Goal: Task Accomplishment & Management: Manage account settings

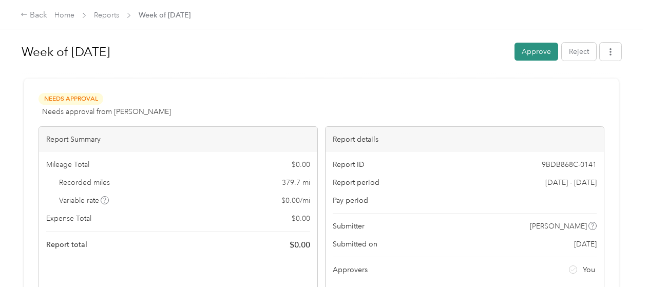
click at [542, 49] on button "Approve" at bounding box center [537, 52] width 44 height 18
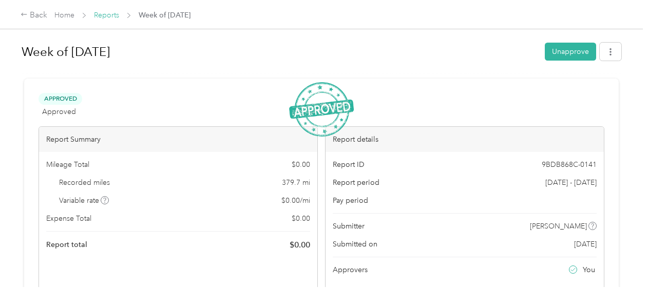
click at [110, 17] on link "Reports" at bounding box center [106, 15] width 25 height 9
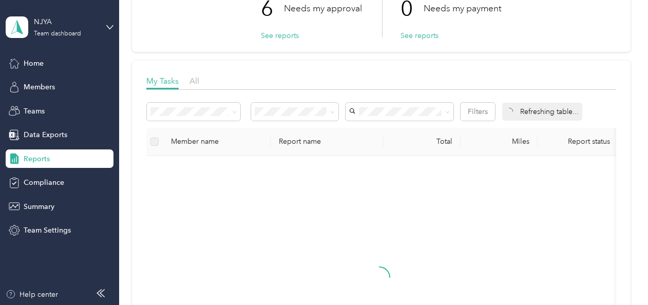
scroll to position [103, 0]
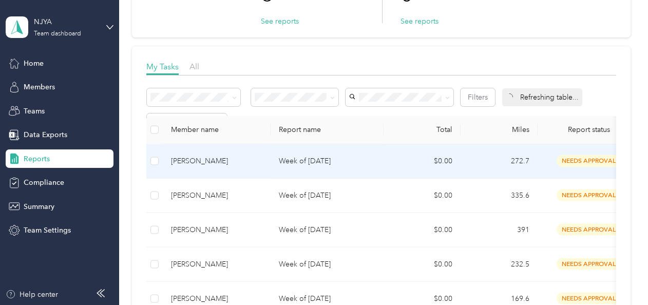
click at [222, 158] on td "[PERSON_NAME]" at bounding box center [217, 161] width 108 height 34
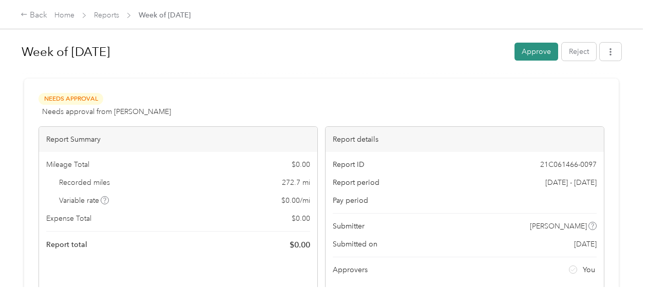
click at [527, 54] on button "Approve" at bounding box center [537, 52] width 44 height 18
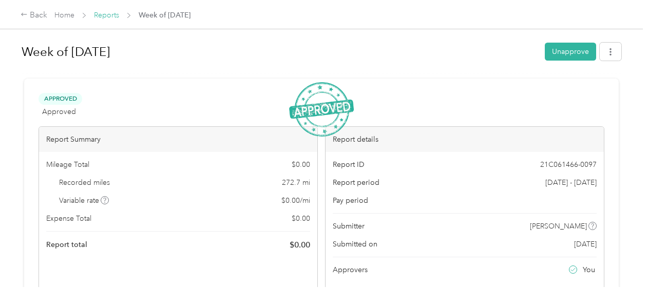
click at [111, 17] on link "Reports" at bounding box center [106, 15] width 25 height 9
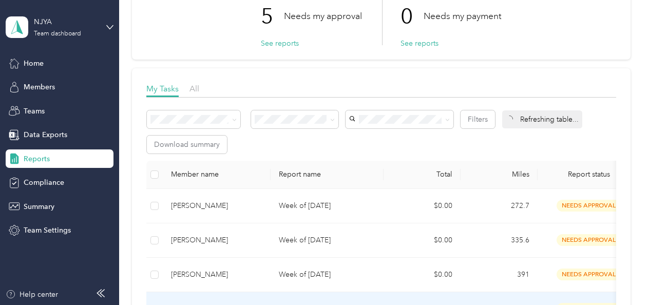
scroll to position [154, 0]
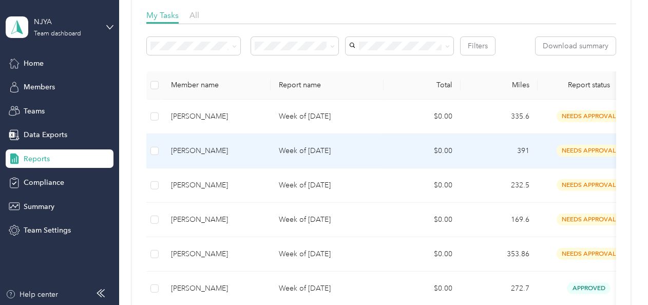
click at [305, 145] on p "Week of [DATE]" at bounding box center [327, 150] width 97 height 11
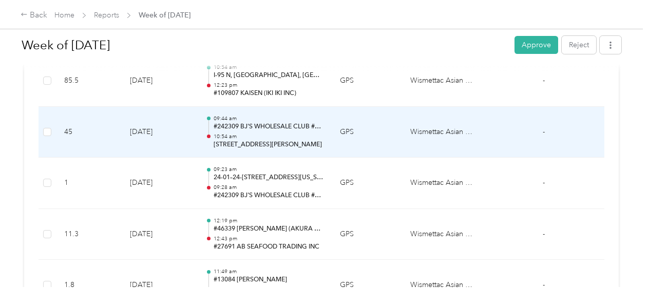
scroll to position [565, 0]
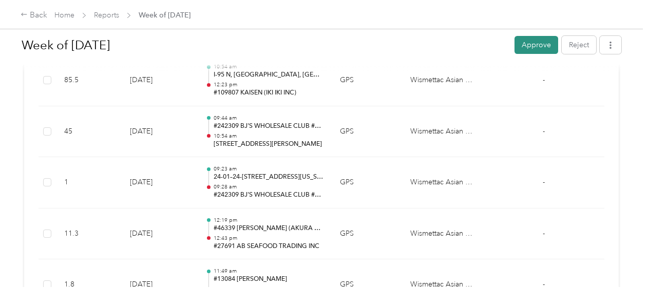
click at [530, 43] on button "Approve" at bounding box center [537, 45] width 44 height 18
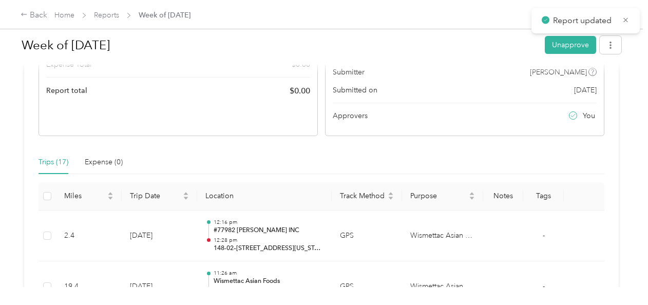
scroll to position [0, 0]
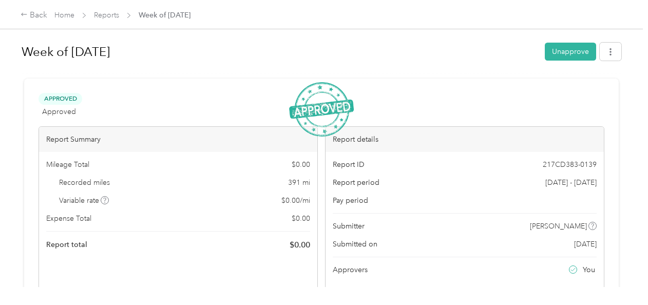
click at [109, 10] on span "Reports" at bounding box center [106, 15] width 25 height 11
click at [114, 20] on span "Reports" at bounding box center [106, 15] width 25 height 11
click at [106, 12] on link "Reports" at bounding box center [106, 15] width 25 height 9
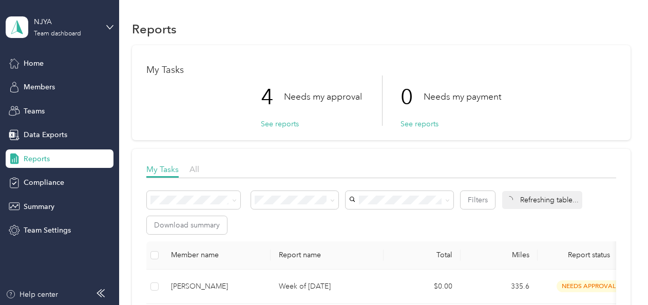
scroll to position [154, 0]
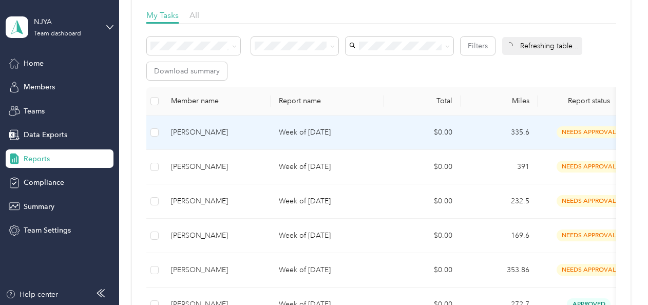
click at [359, 132] on p "Week of [DATE]" at bounding box center [327, 132] width 97 height 11
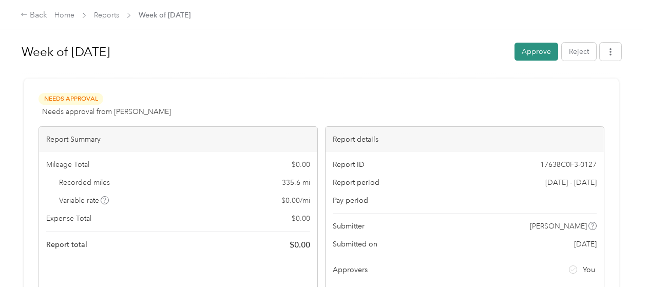
click at [531, 52] on button "Approve" at bounding box center [537, 52] width 44 height 18
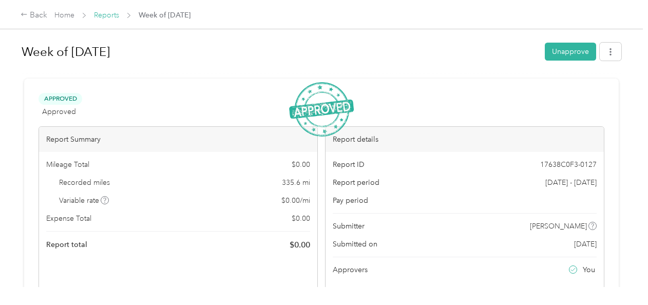
click at [108, 17] on link "Reports" at bounding box center [106, 15] width 25 height 9
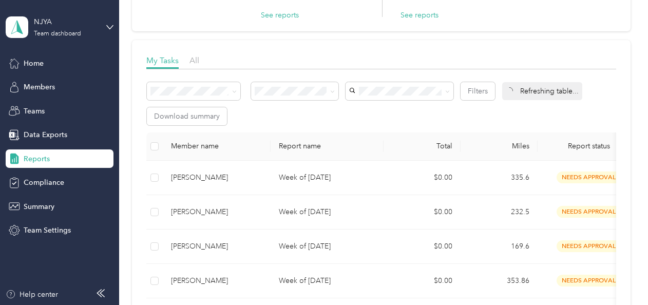
scroll to position [154, 0]
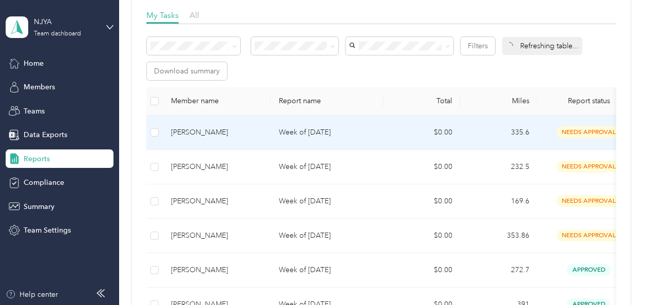
click at [302, 134] on p "Week of [DATE]" at bounding box center [327, 132] width 97 height 11
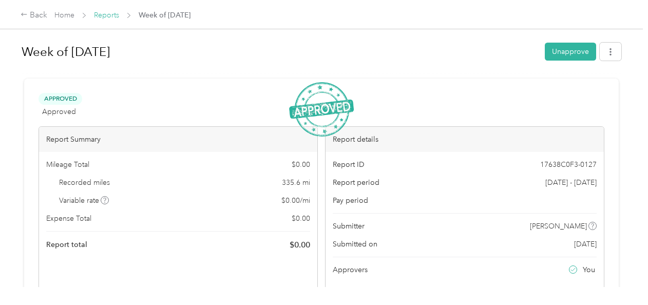
click at [98, 13] on link "Reports" at bounding box center [106, 15] width 25 height 9
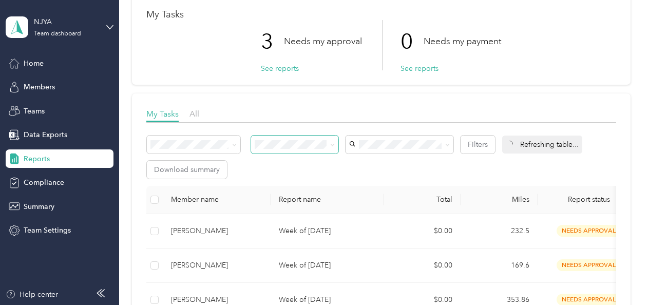
scroll to position [103, 0]
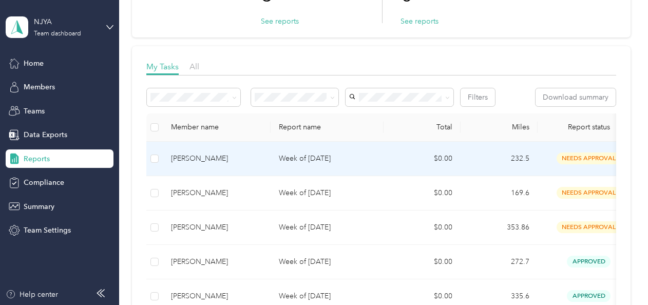
click at [293, 161] on p "Week of [DATE]" at bounding box center [327, 158] width 97 height 11
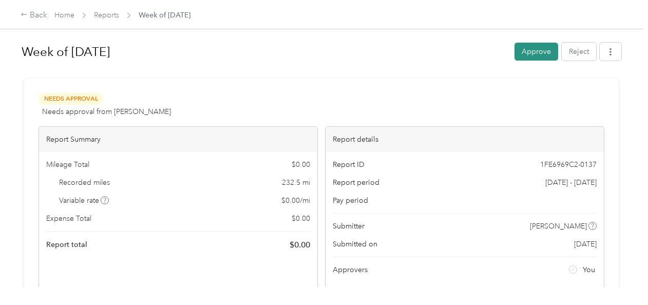
click at [542, 53] on button "Approve" at bounding box center [537, 52] width 44 height 18
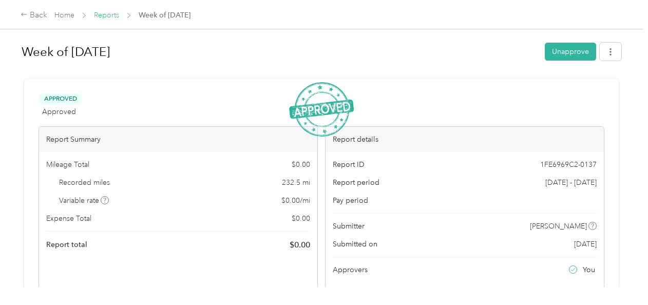
click at [110, 17] on link "Reports" at bounding box center [106, 15] width 25 height 9
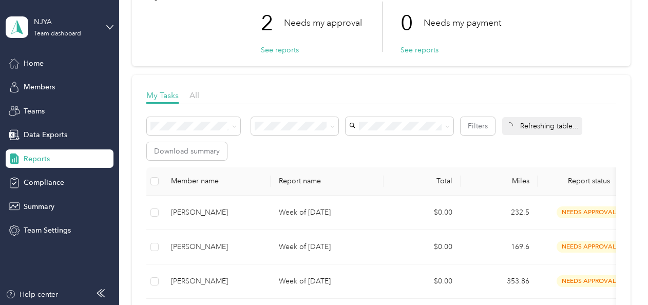
scroll to position [154, 0]
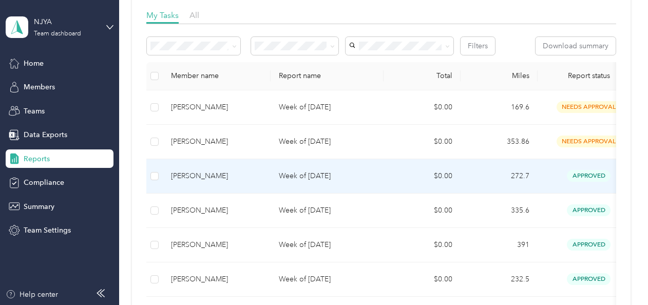
click at [335, 185] on td "Week of [DATE]" at bounding box center [327, 176] width 113 height 34
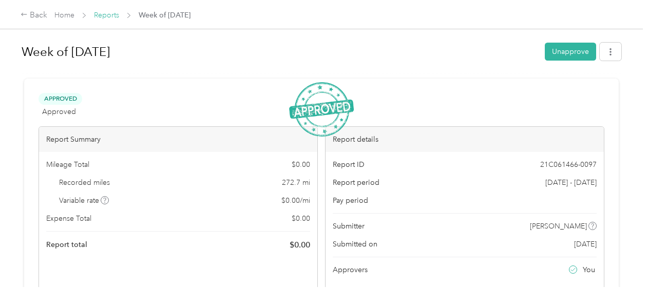
click at [104, 14] on link "Reports" at bounding box center [106, 15] width 25 height 9
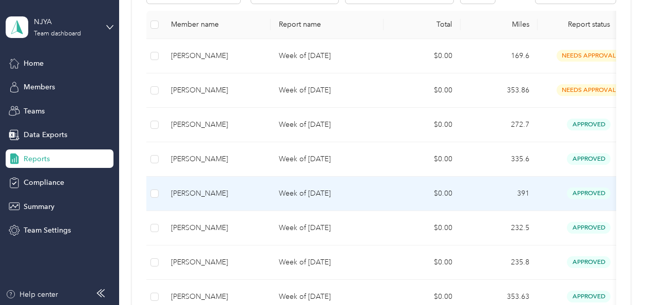
scroll to position [154, 0]
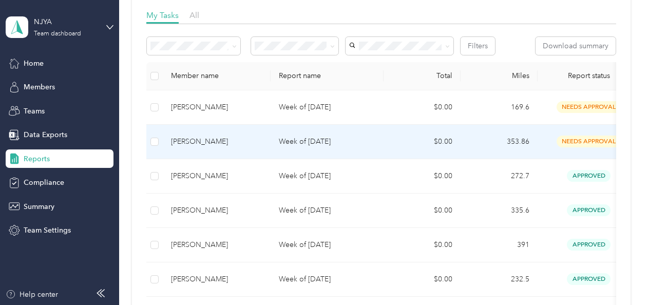
click at [267, 152] on td "[PERSON_NAME]" at bounding box center [217, 142] width 108 height 34
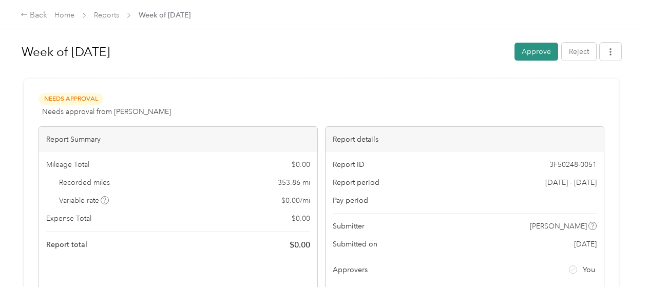
click at [534, 51] on button "Approve" at bounding box center [537, 52] width 44 height 18
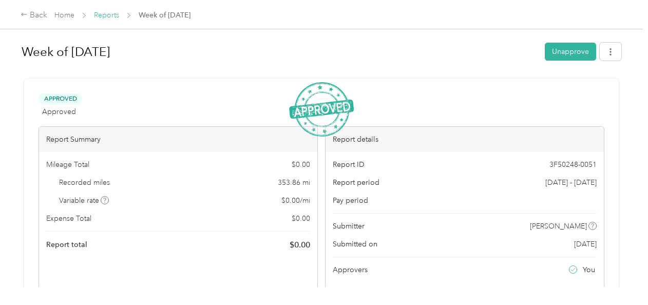
click at [107, 16] on link "Reports" at bounding box center [106, 15] width 25 height 9
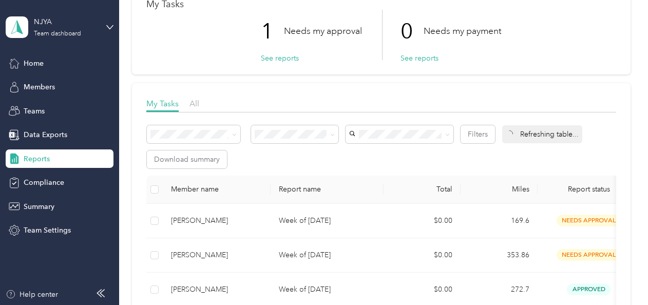
scroll to position [154, 0]
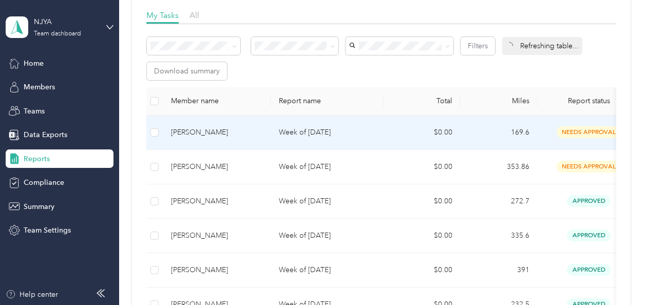
click at [302, 131] on p "Week of [DATE]" at bounding box center [327, 132] width 97 height 11
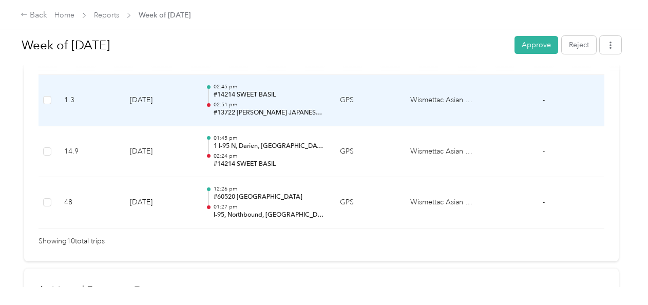
scroll to position [719, 0]
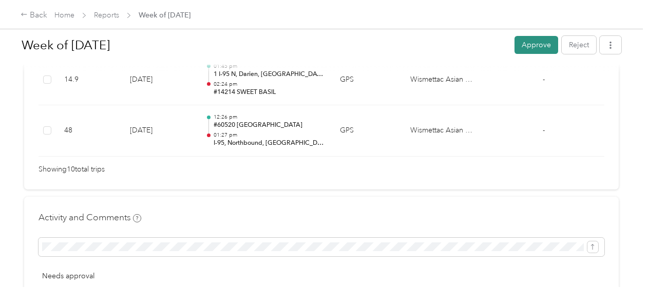
click at [525, 42] on button "Approve" at bounding box center [537, 45] width 44 height 18
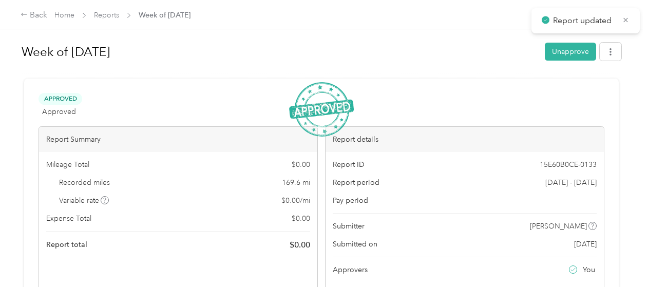
scroll to position [0, 0]
click at [99, 12] on link "Reports" at bounding box center [106, 15] width 25 height 9
